Goal: Task Accomplishment & Management: Use online tool/utility

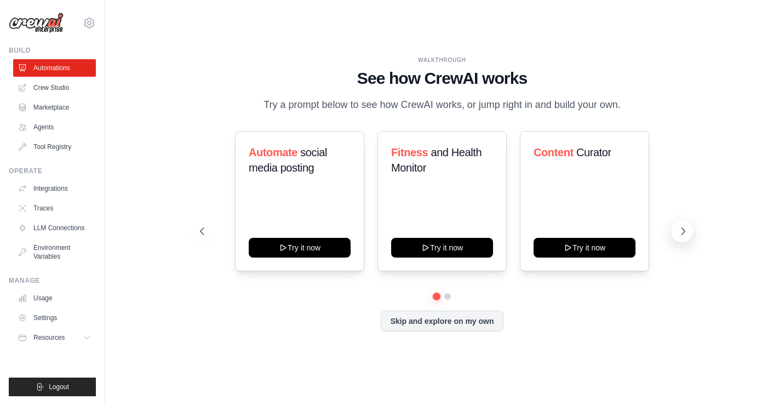
click at [685, 231] on icon at bounding box center [683, 231] width 3 height 7
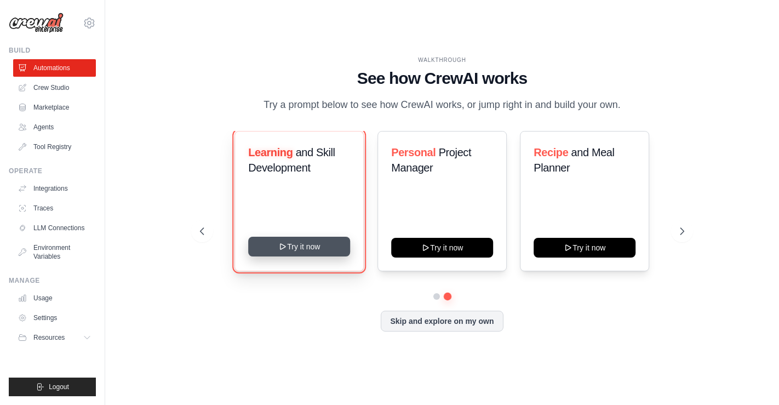
click at [319, 247] on button "Try it now" at bounding box center [300, 247] width 102 height 20
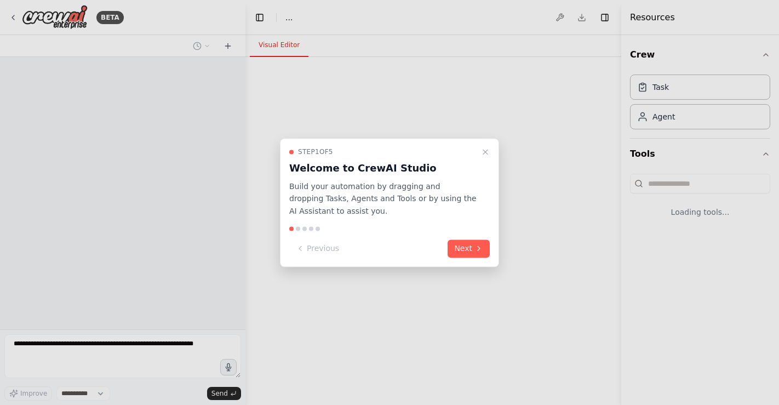
select select "****"
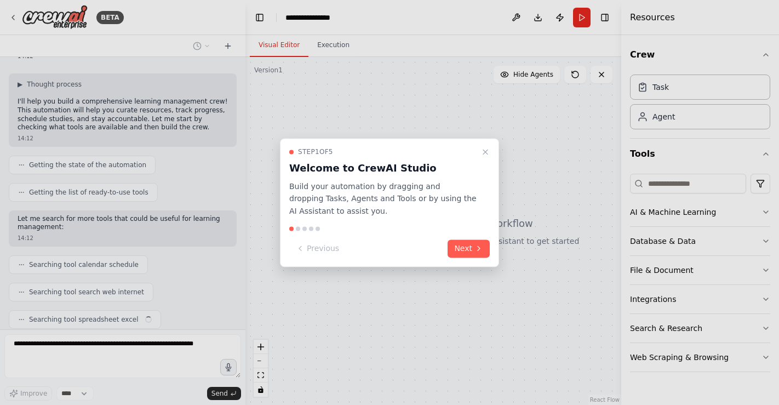
scroll to position [82, 0]
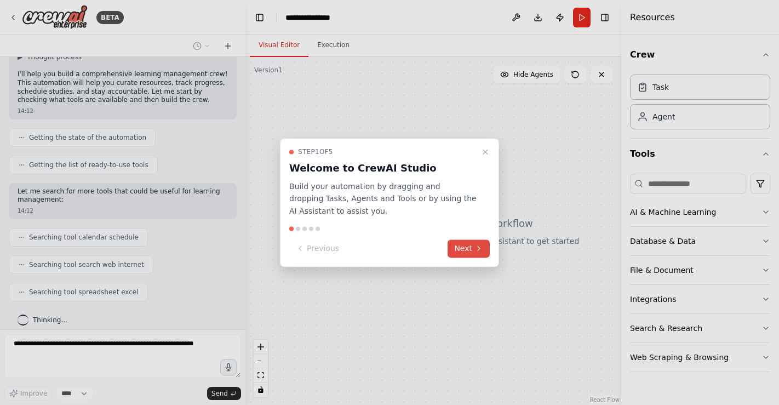
click at [472, 253] on button "Next" at bounding box center [469, 249] width 42 height 18
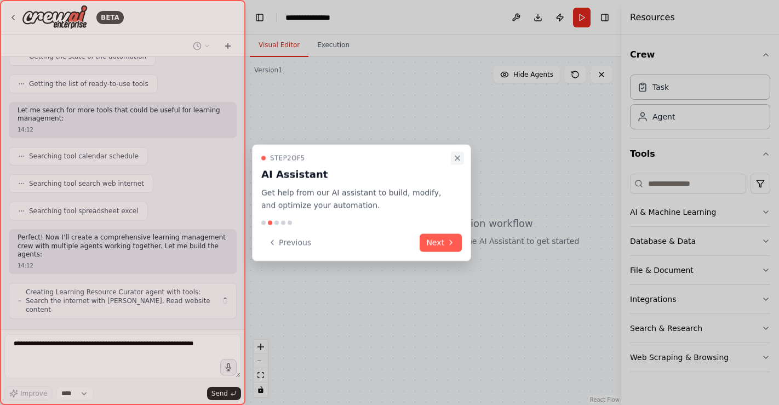
scroll to position [172, 0]
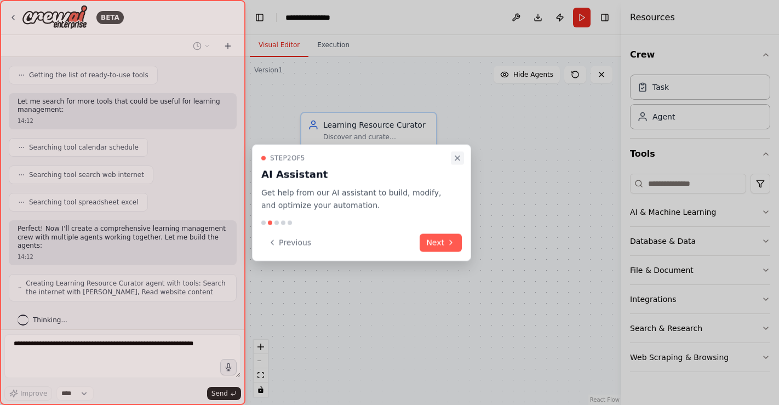
click at [459, 160] on icon "Close walkthrough" at bounding box center [458, 158] width 4 height 4
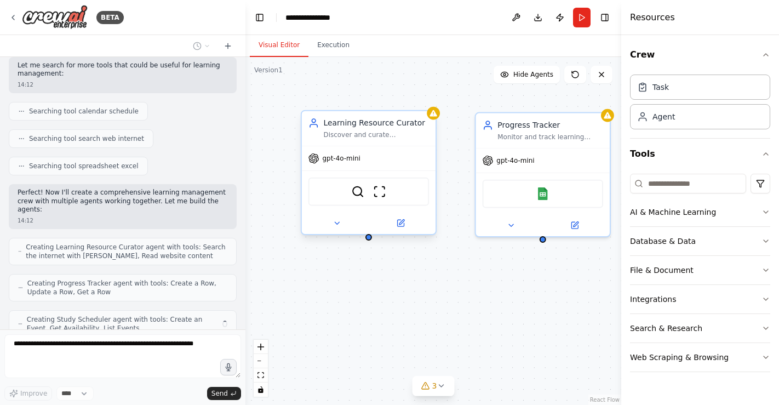
scroll to position [244, 0]
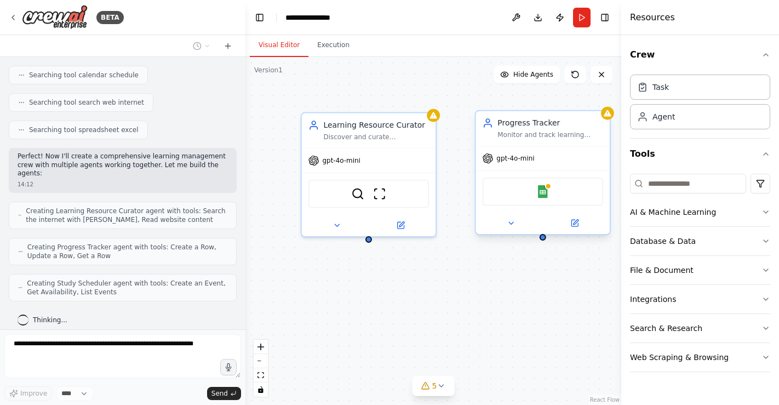
click at [544, 200] on div "Google Sheets" at bounding box center [543, 192] width 121 height 29
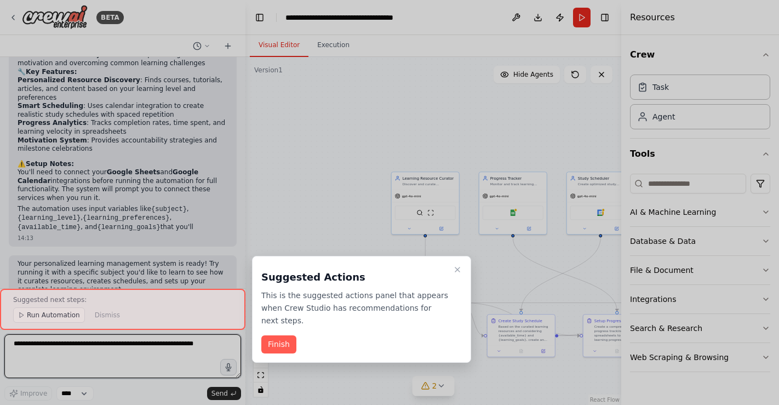
scroll to position [1021, 0]
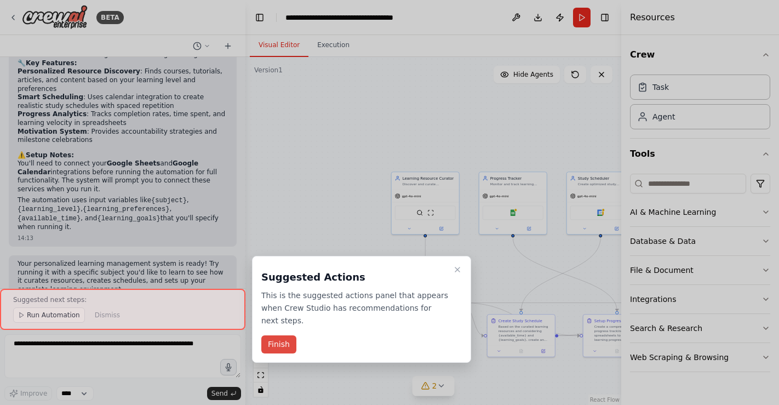
click at [274, 349] on button "Finish" at bounding box center [278, 344] width 35 height 18
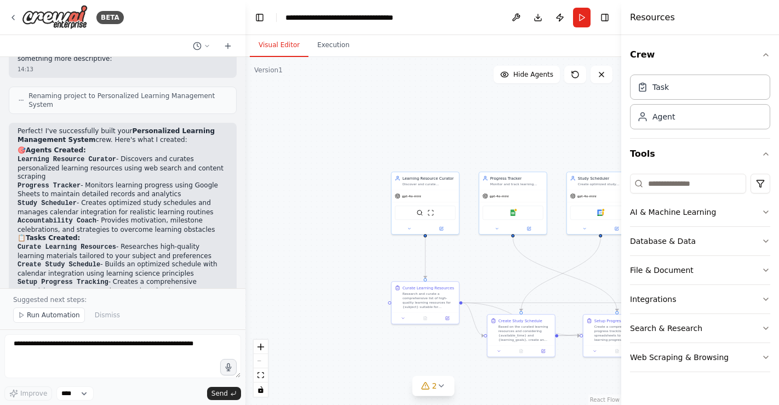
scroll to position [765, 0]
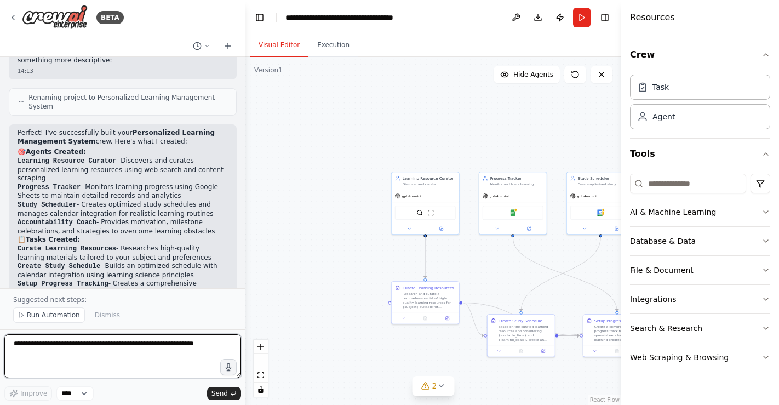
click at [113, 348] on textarea at bounding box center [122, 356] width 237 height 44
type textarea "*"
click at [154, 355] on textarea at bounding box center [122, 356] width 237 height 44
click at [129, 353] on textarea "**********" at bounding box center [122, 356] width 237 height 44
click at [210, 352] on textarea "**********" at bounding box center [122, 356] width 237 height 44
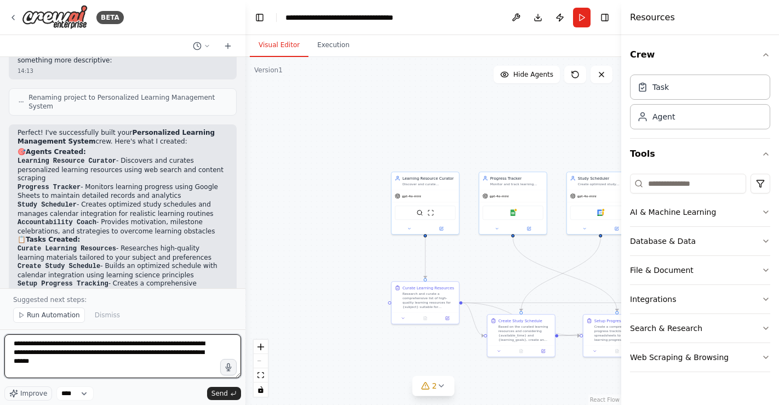
type textarea "**********"
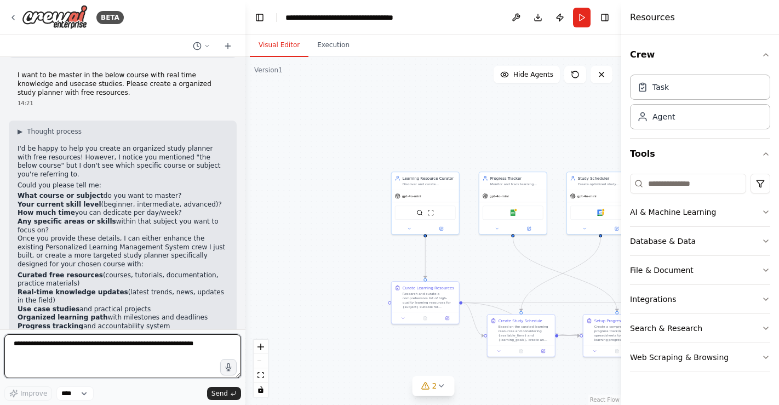
scroll to position [1283, 0]
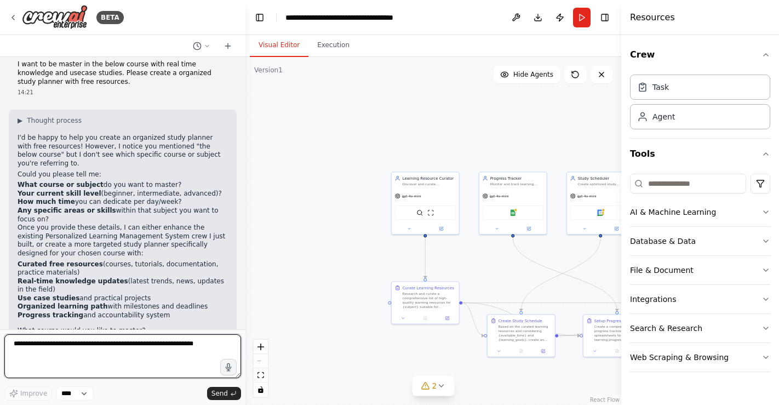
click at [89, 351] on textarea at bounding box center [122, 356] width 237 height 44
paste textarea "**********"
type textarea "**********"
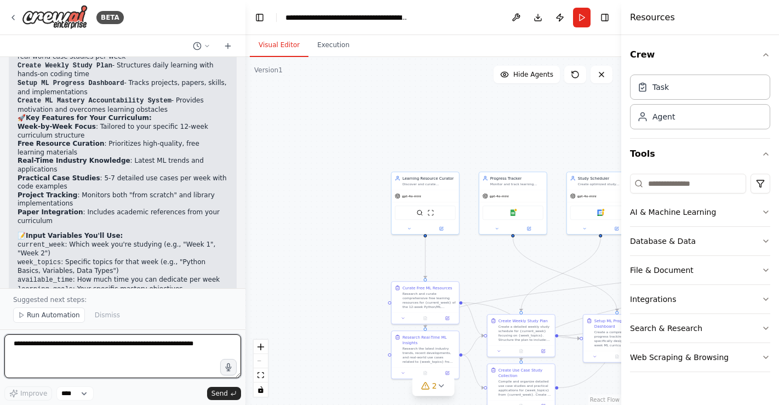
scroll to position [3935, 0]
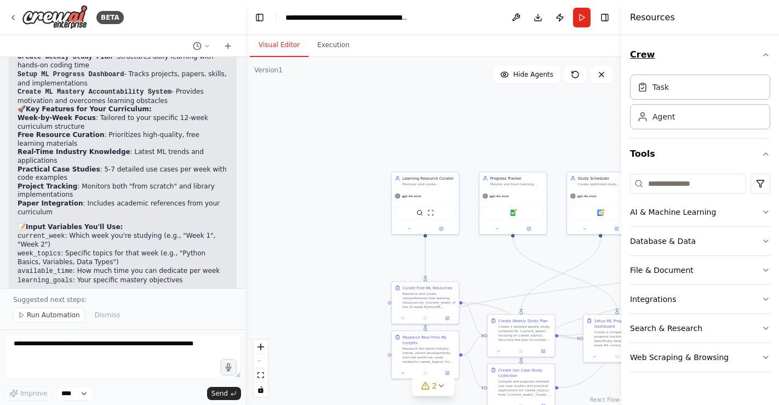
click at [766, 54] on icon "button" at bounding box center [766, 55] width 4 height 2
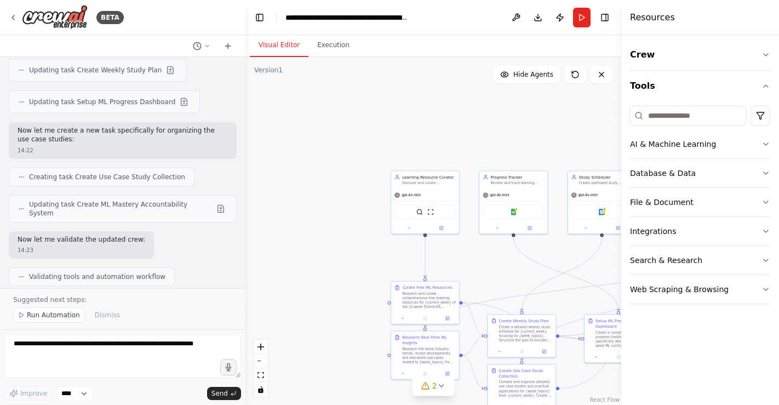
scroll to position [3423, 0]
click at [440, 388] on icon at bounding box center [441, 386] width 9 height 9
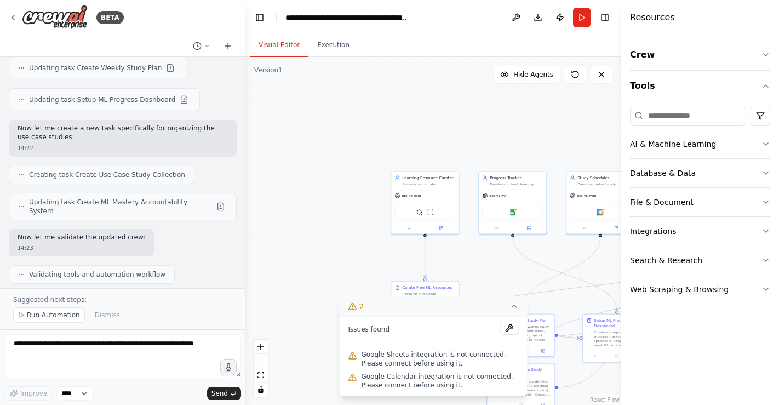
click at [479, 255] on div ".deletable-edge-delete-btn { width: 20px; height: 20px; border: 0px solid #ffff…" at bounding box center [434, 231] width 376 height 348
click at [515, 309] on icon at bounding box center [514, 306] width 9 height 9
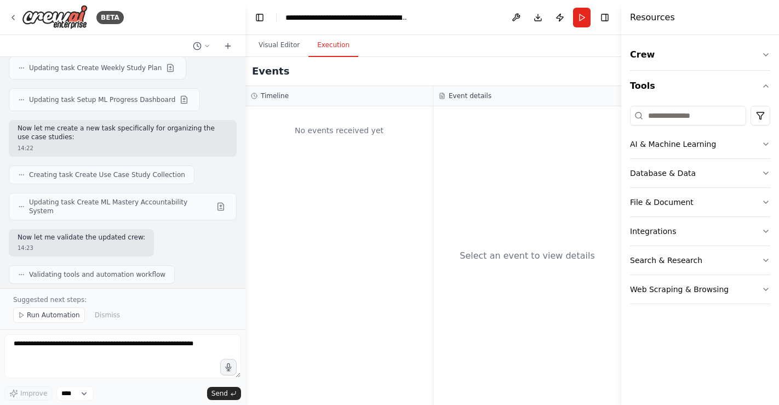
click at [338, 49] on button "Execution" at bounding box center [334, 45] width 50 height 23
click at [287, 44] on button "Visual Editor" at bounding box center [279, 45] width 59 height 23
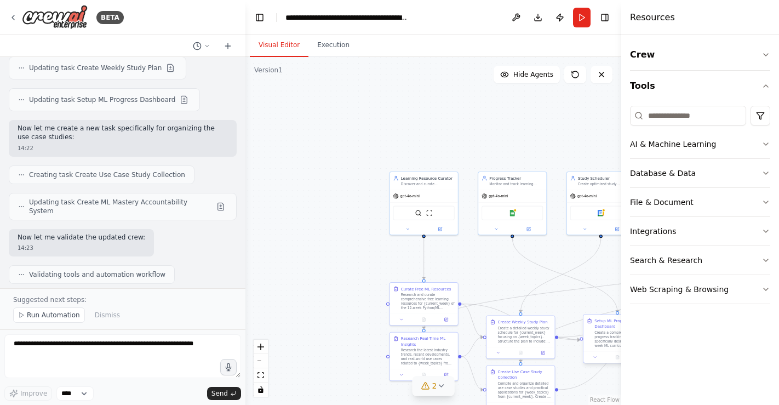
click at [606, 343] on div "Create a comprehensive progress tracking system specifically designed for the 1…" at bounding box center [622, 340] width 54 height 18
click at [534, 339] on div "Create a detailed weekly study schedule for {current_week} focusing on {week_to…" at bounding box center [525, 334] width 54 height 18
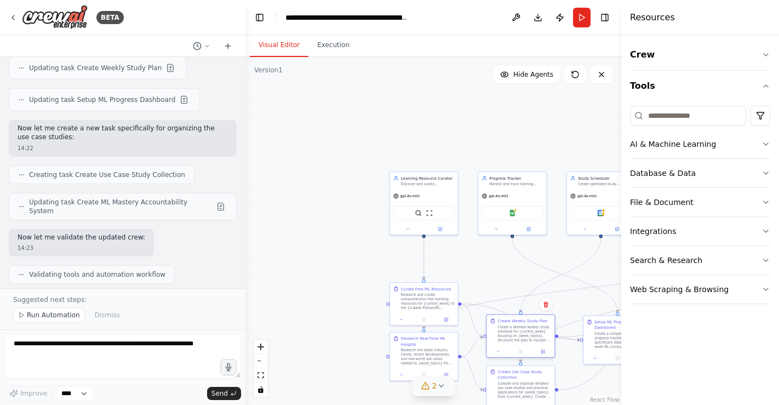
click at [534, 339] on div "Create a detailed weekly study schedule for {current_week} focusing on {week_to…" at bounding box center [525, 334] width 54 height 18
click at [59, 314] on span "Run Automation" at bounding box center [53, 315] width 53 height 9
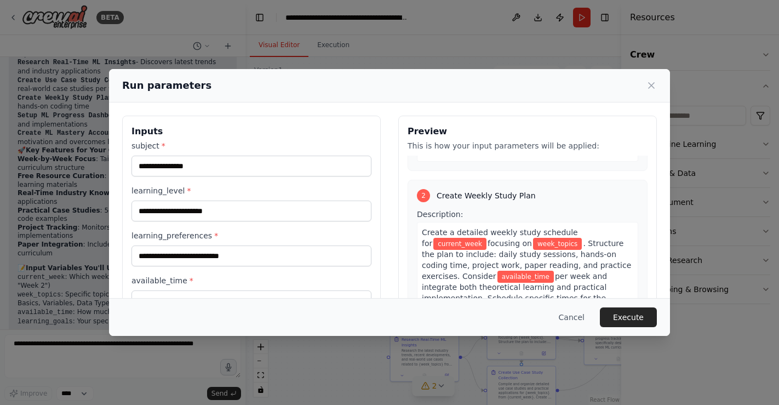
scroll to position [215, 0]
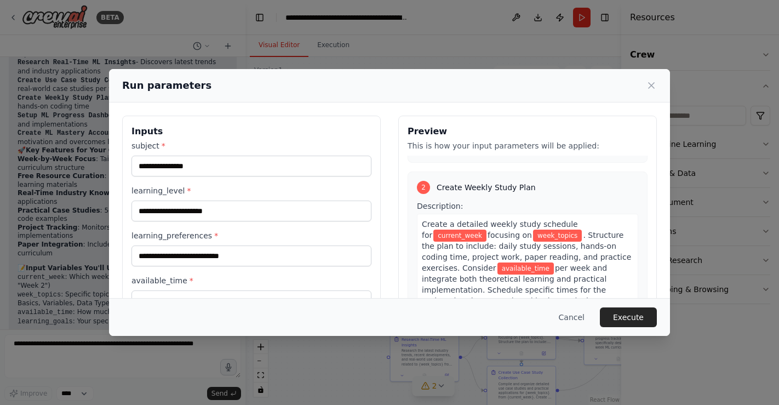
click at [487, 230] on span "current_week" at bounding box center [460, 236] width 53 height 12
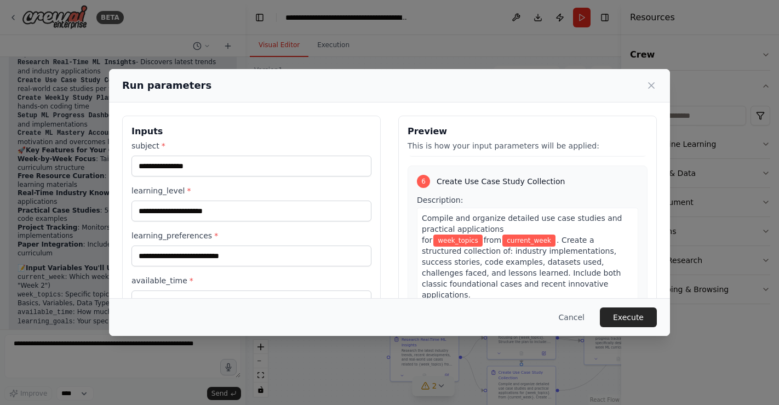
scroll to position [170, 0]
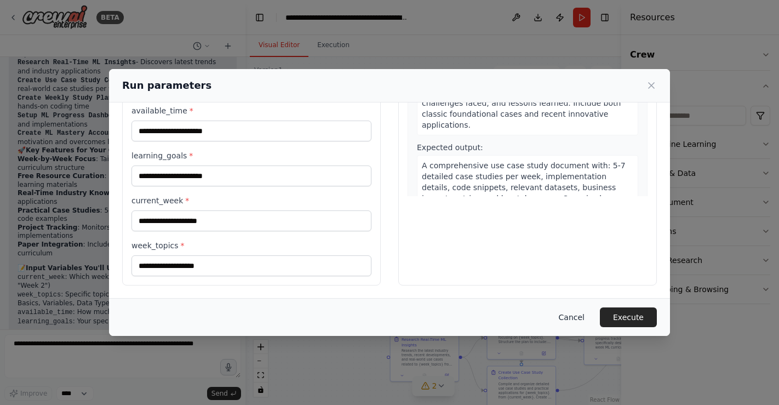
click at [567, 320] on button "Cancel" at bounding box center [571, 318] width 43 height 20
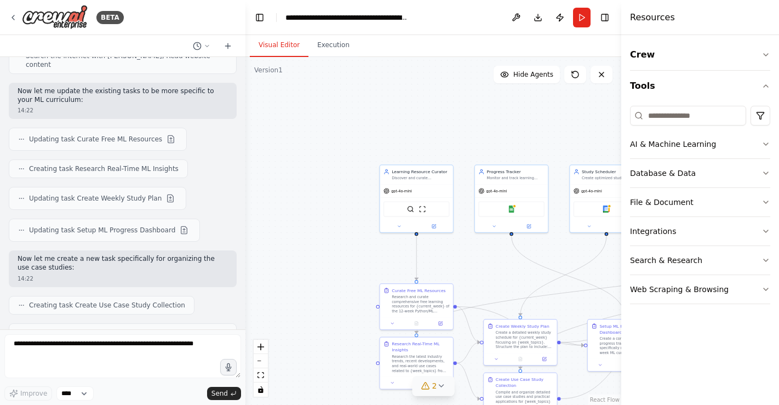
scroll to position [3259, 0]
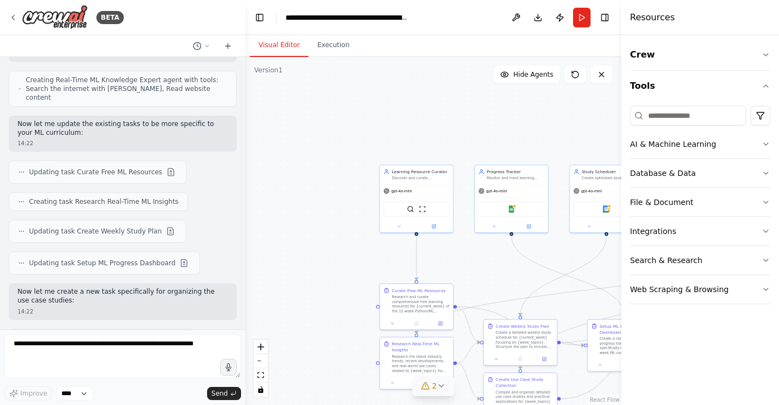
click at [140, 259] on span "Updating task Setup ML Progress Dashboard" at bounding box center [102, 263] width 146 height 9
click at [180, 257] on button at bounding box center [184, 263] width 13 height 13
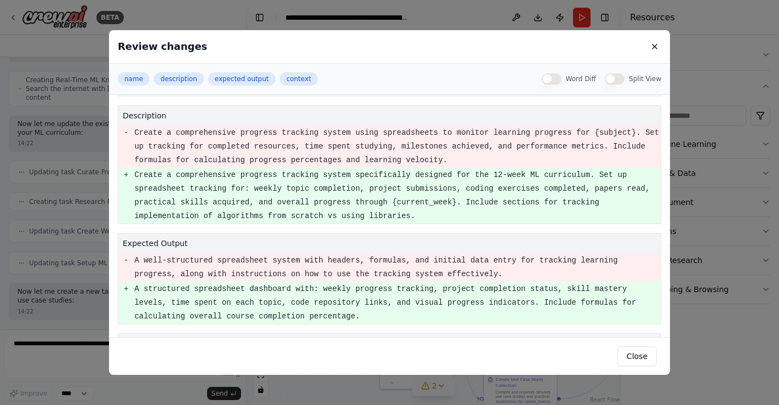
scroll to position [0, 0]
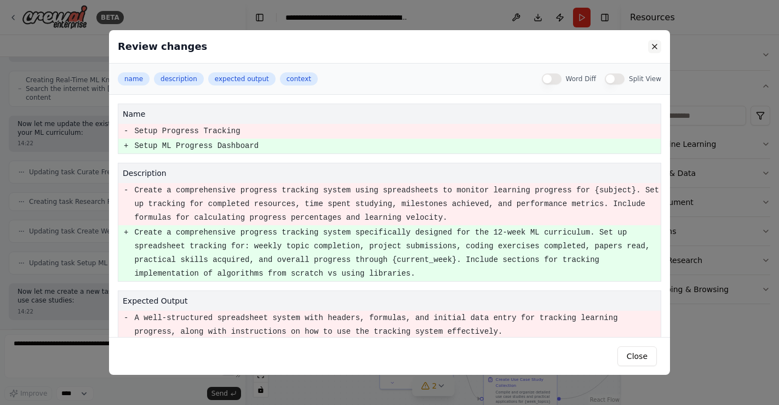
click at [653, 48] on button at bounding box center [654, 46] width 13 height 13
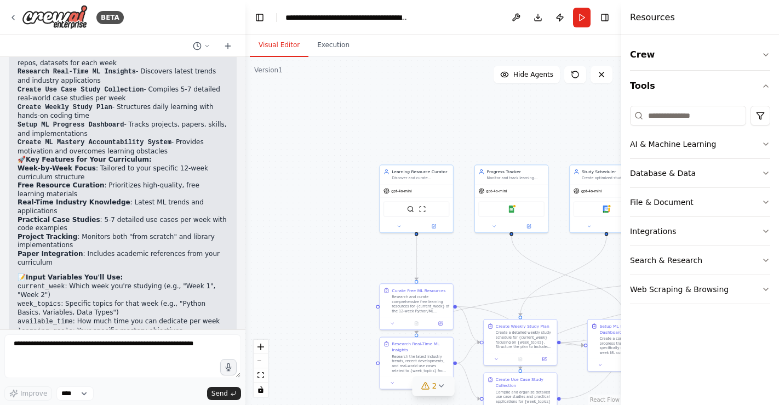
scroll to position [3894, 0]
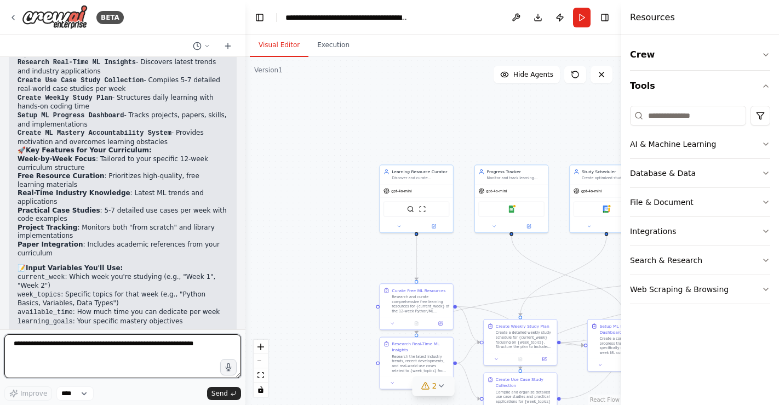
click at [54, 342] on textarea at bounding box center [122, 356] width 237 height 44
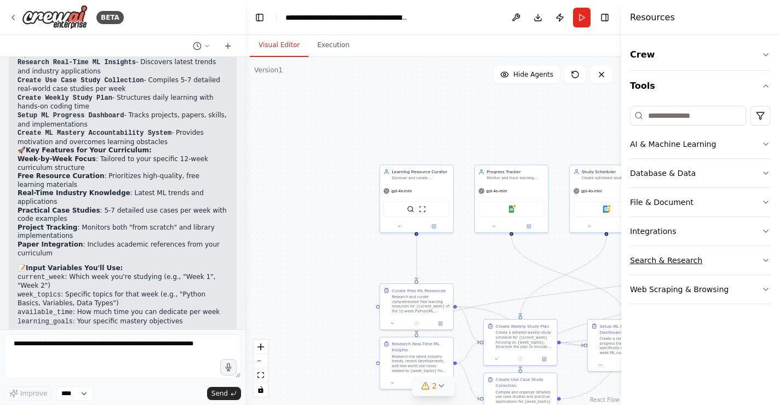
click at [706, 268] on button "Search & Research" at bounding box center [700, 260] width 140 height 29
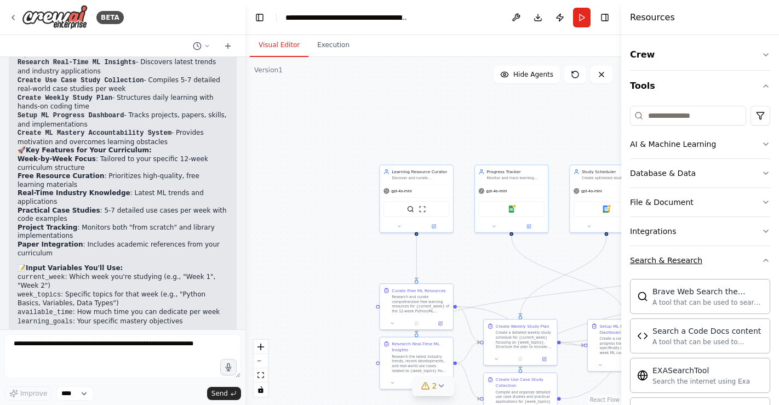
click at [705, 268] on button "Search & Research" at bounding box center [700, 260] width 140 height 29
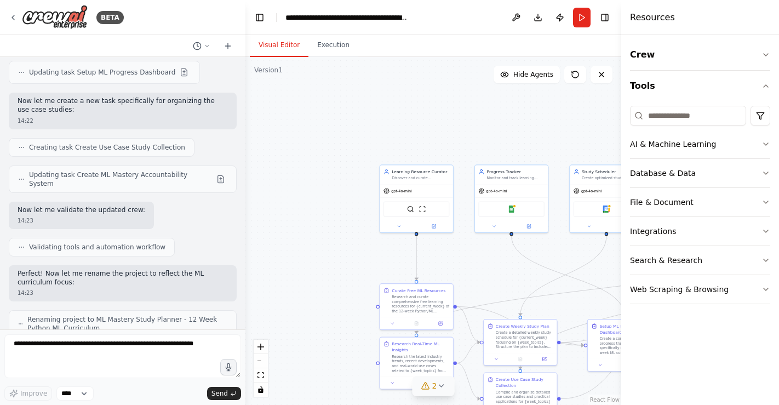
scroll to position [3441, 0]
